Goal: Transaction & Acquisition: Book appointment/travel/reservation

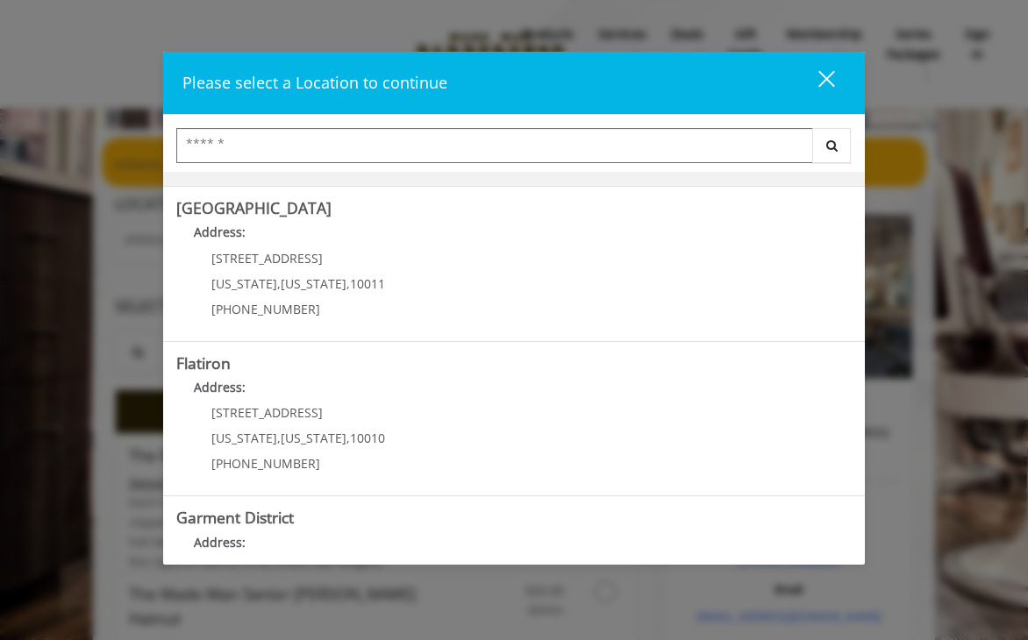
scroll to position [389, 0]
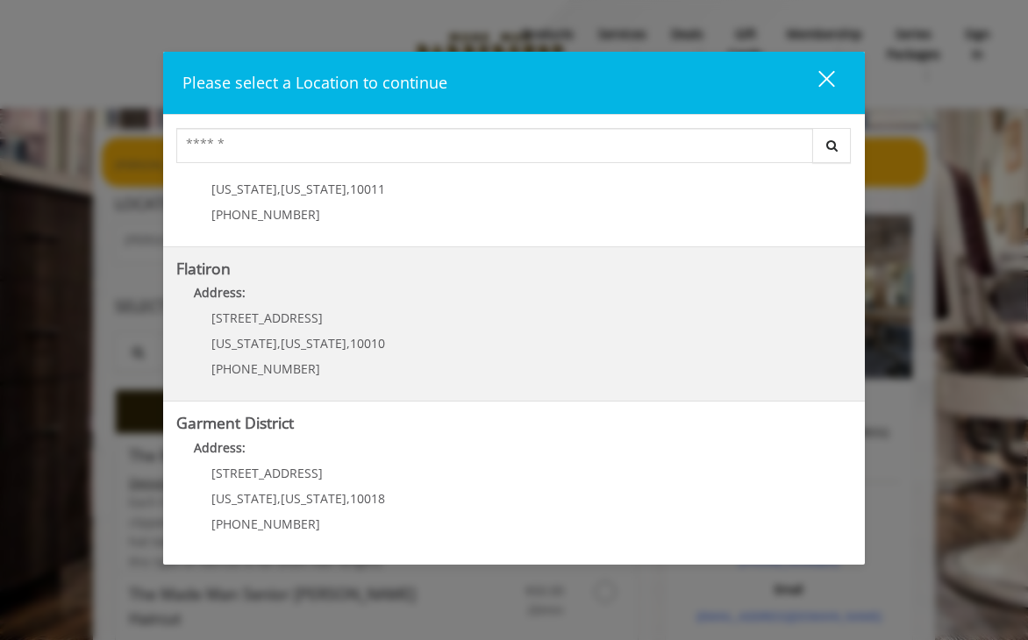
click at [203, 275] on b "Flatiron" at bounding box center [203, 268] width 54 height 21
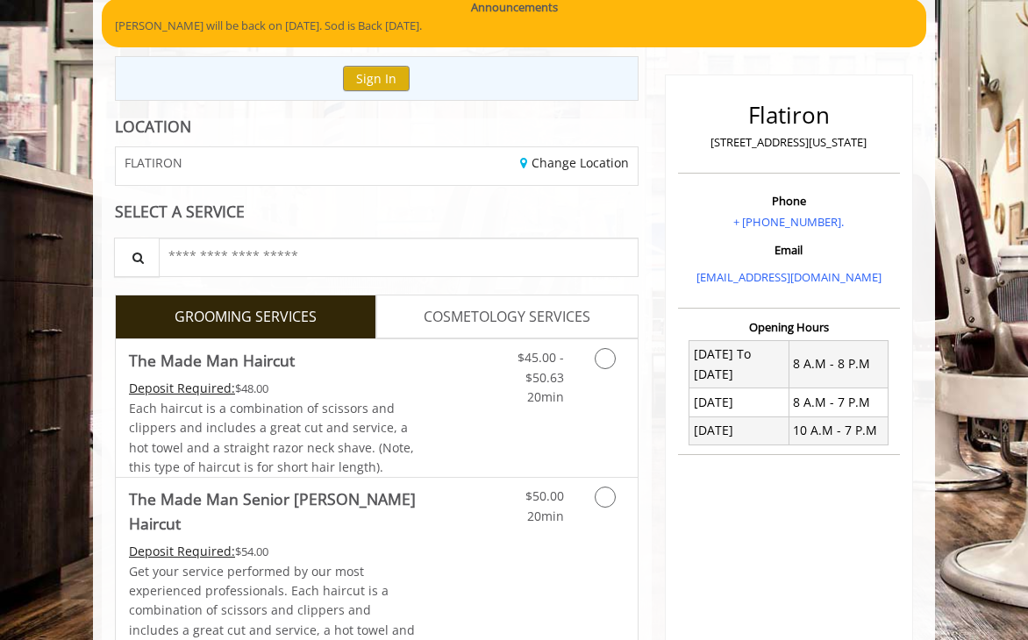
scroll to position [140, 0]
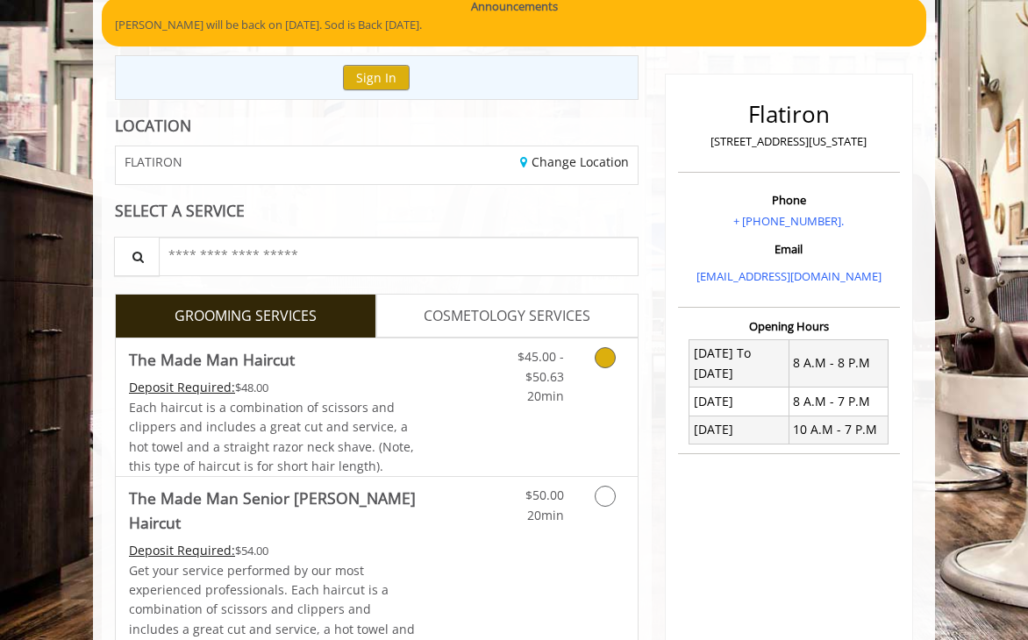
click at [603, 357] on icon "Grooming services" at bounding box center [604, 357] width 21 height 21
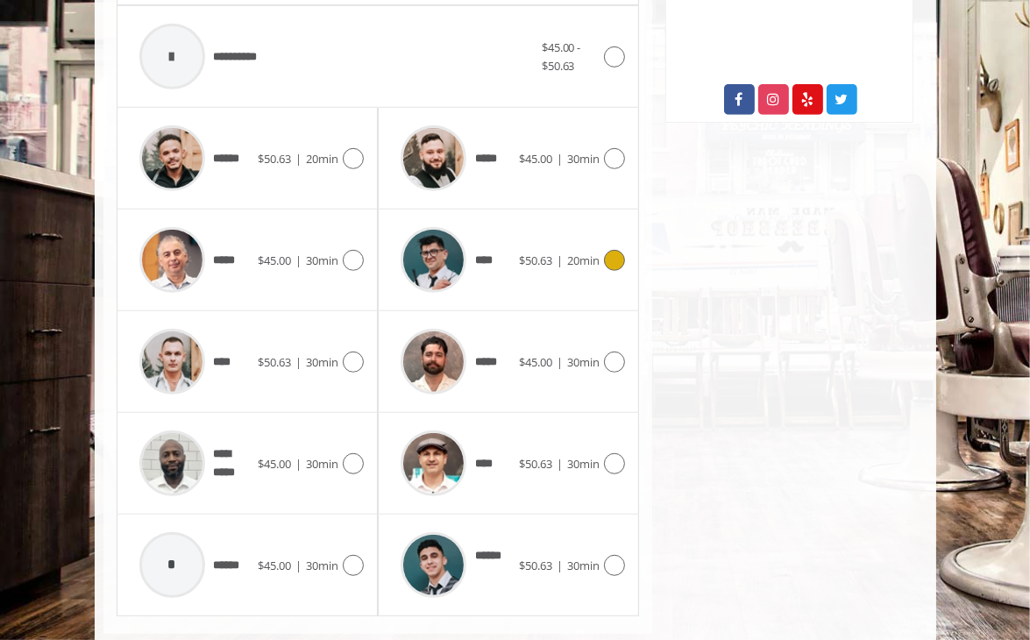
scroll to position [789, 0]
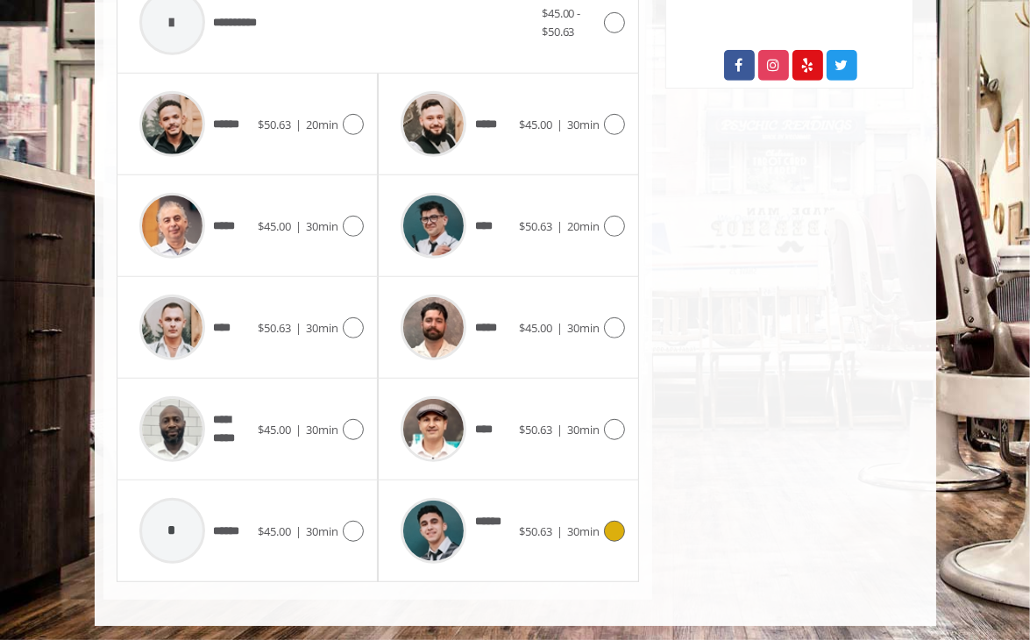
click at [618, 530] on icon at bounding box center [614, 531] width 21 height 21
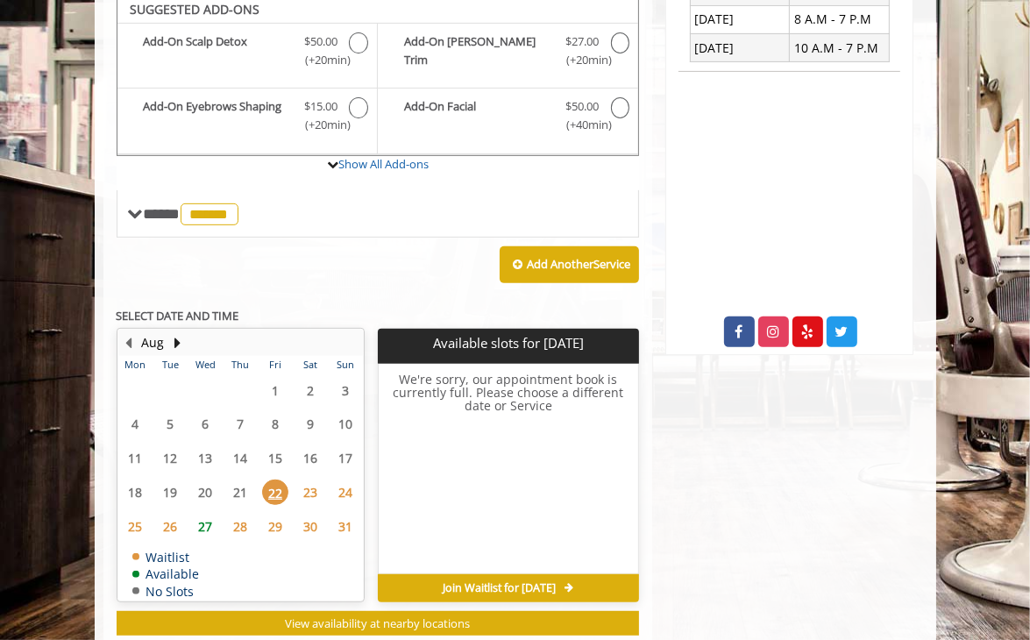
scroll to position [516, 0]
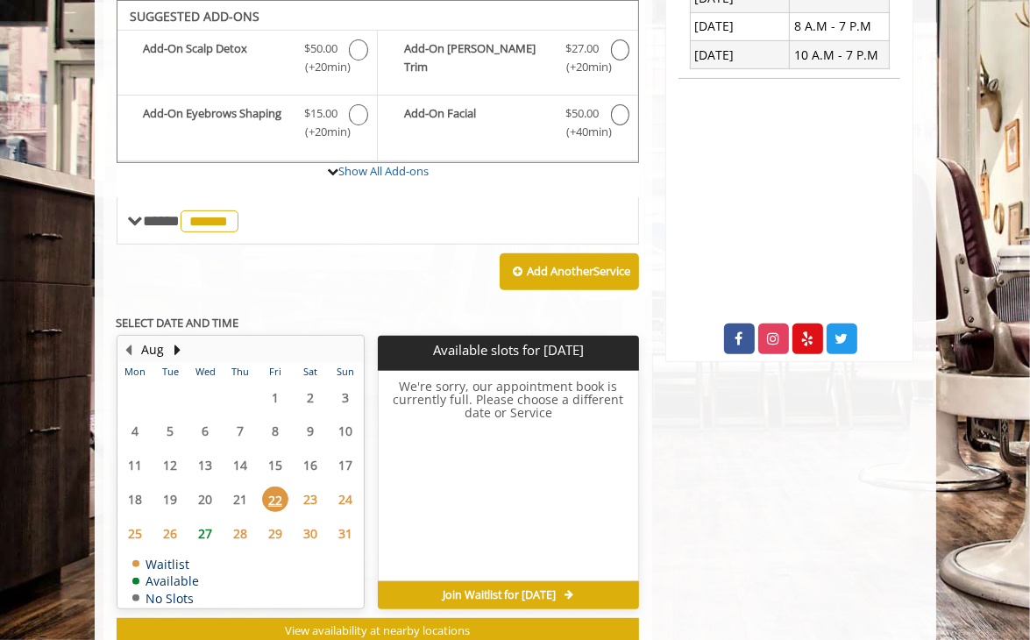
click at [208, 530] on span "27" at bounding box center [205, 533] width 26 height 25
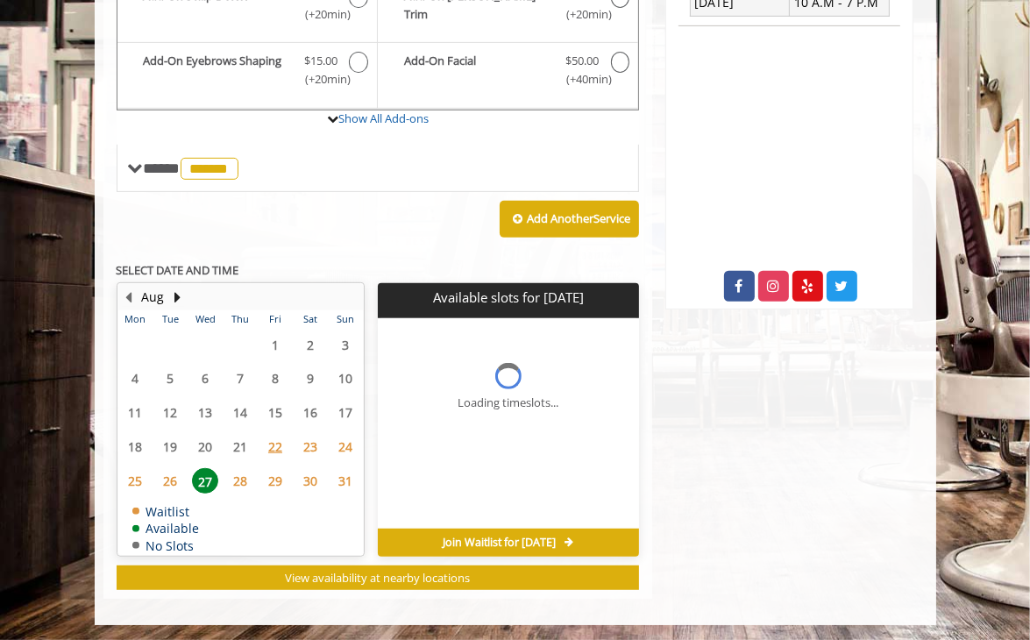
scroll to position [594, 0]
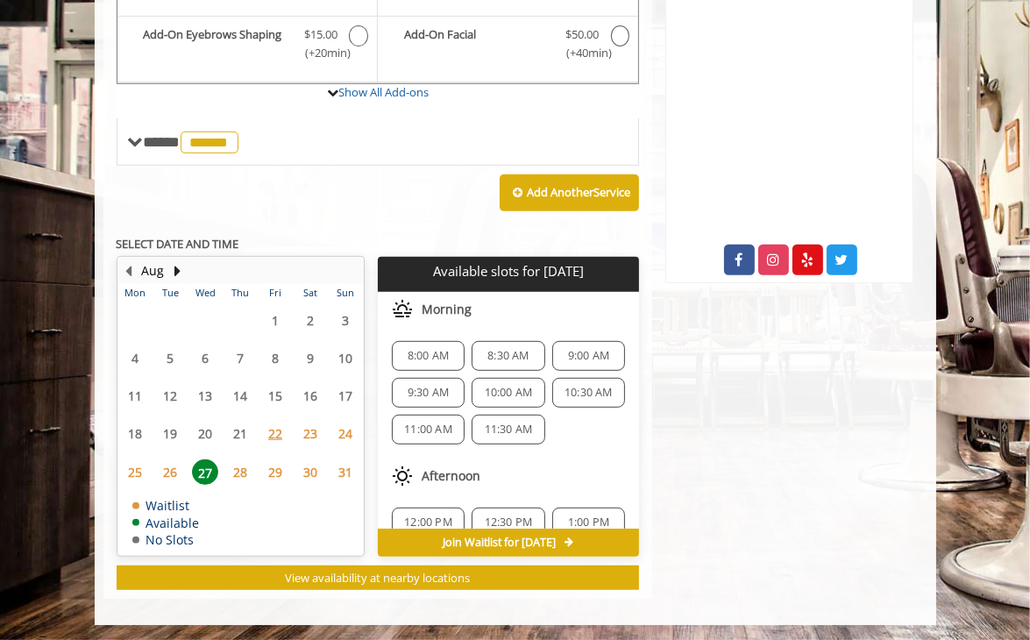
click at [244, 464] on span "28" at bounding box center [240, 471] width 26 height 25
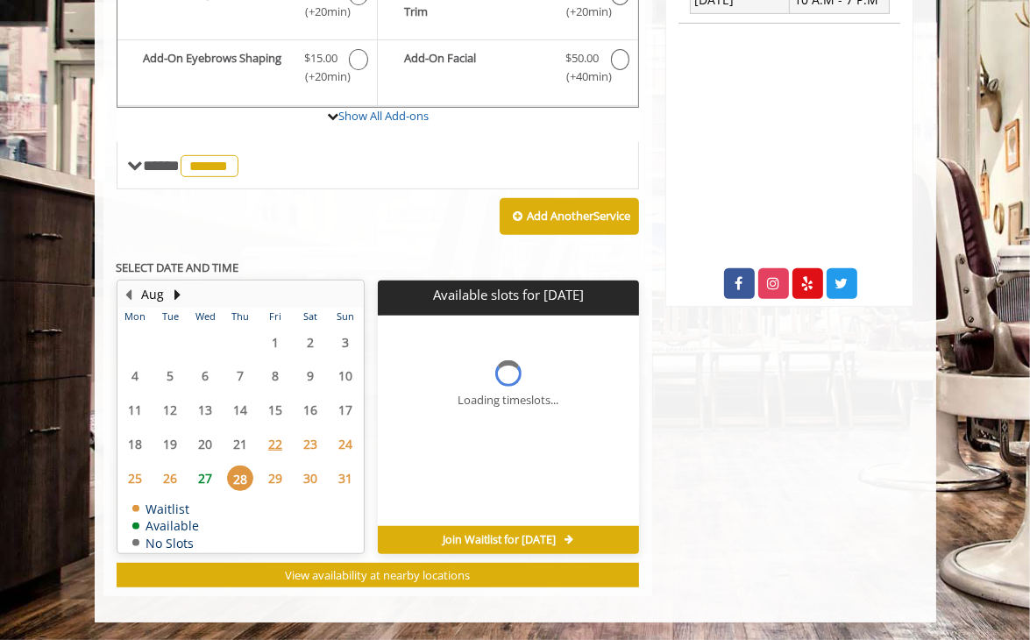
scroll to position [568, 0]
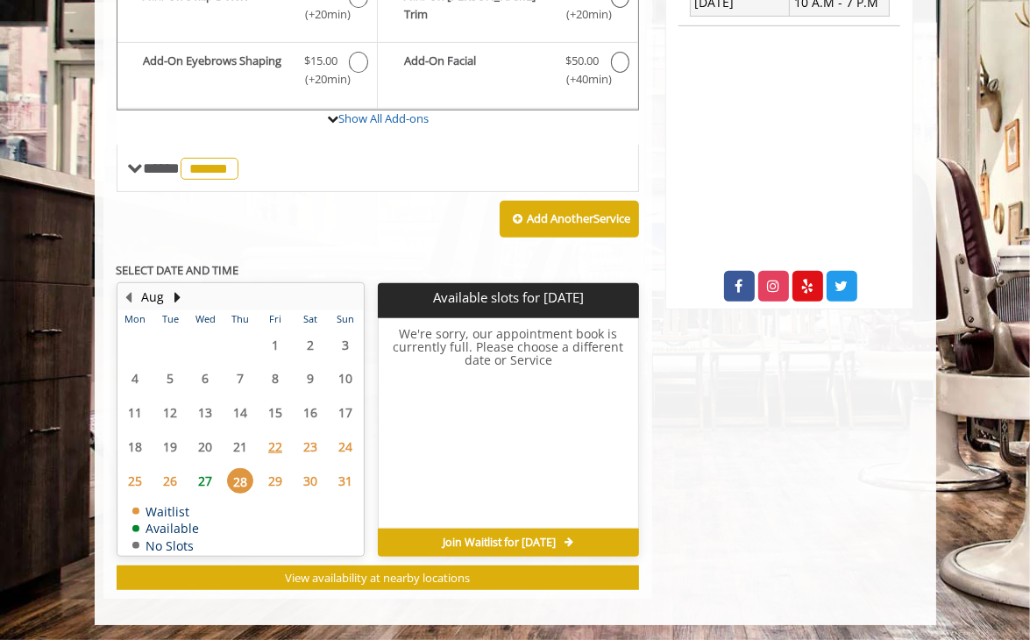
click at [206, 480] on span "27" at bounding box center [205, 480] width 26 height 25
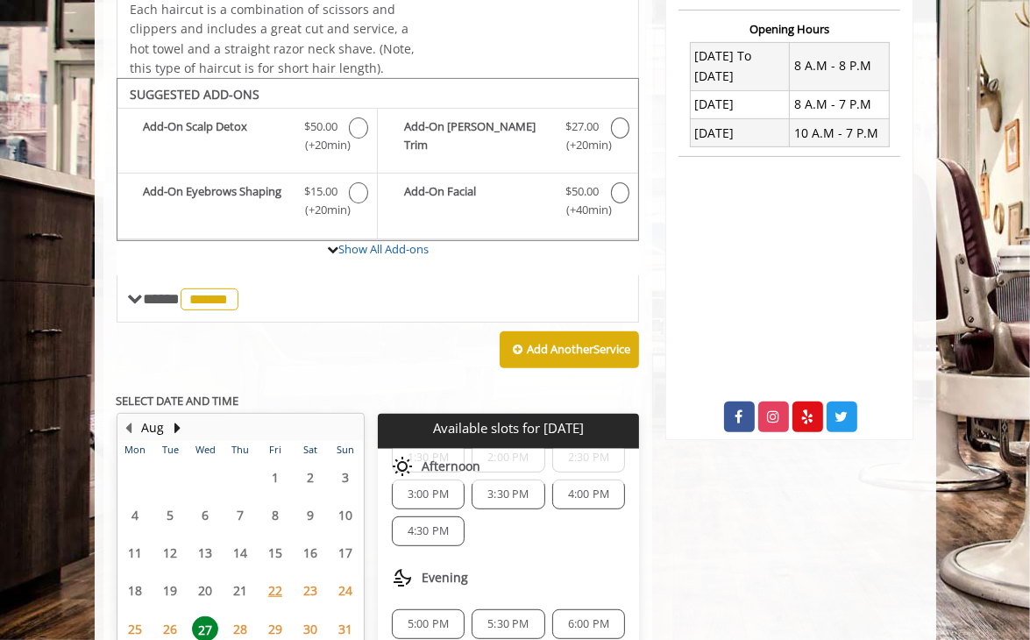
scroll to position [594, 0]
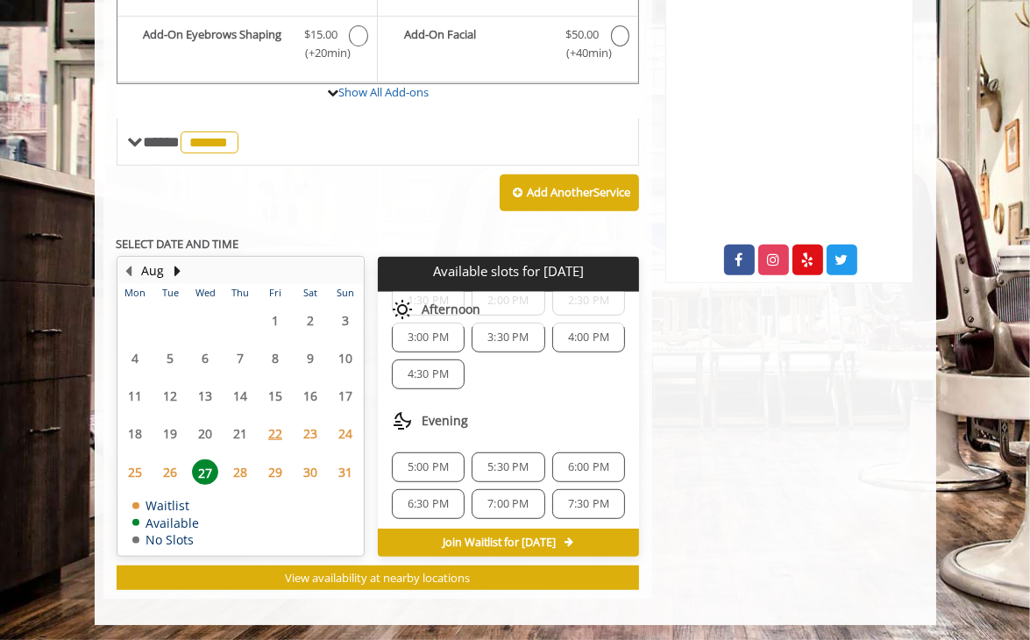
click at [585, 462] on span "6:00 PM" at bounding box center [588, 467] width 41 height 14
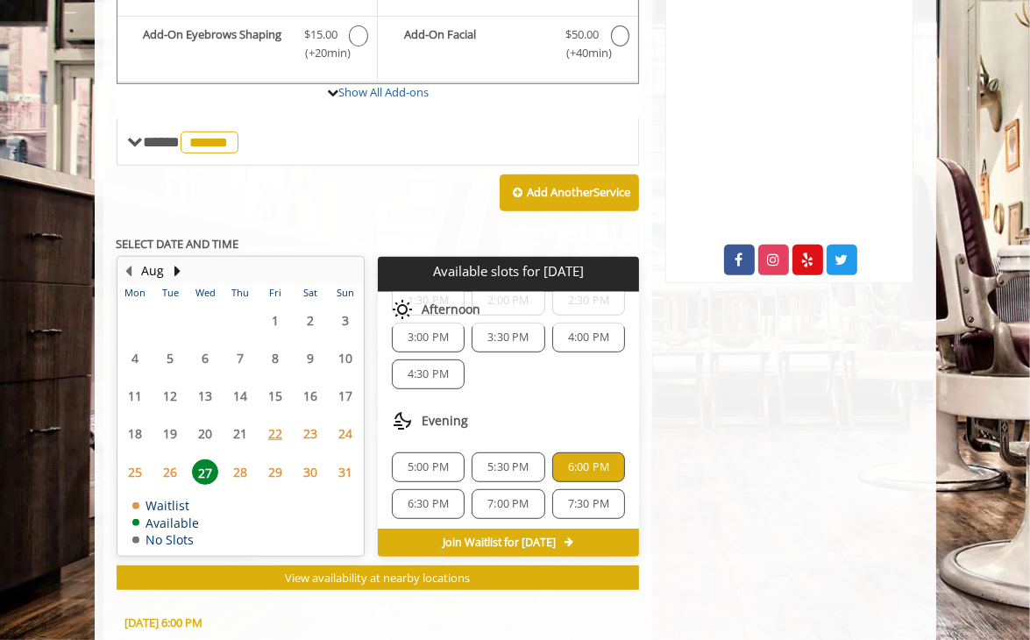
scroll to position [920, 0]
